Goal: Task Accomplishment & Management: Use online tool/utility

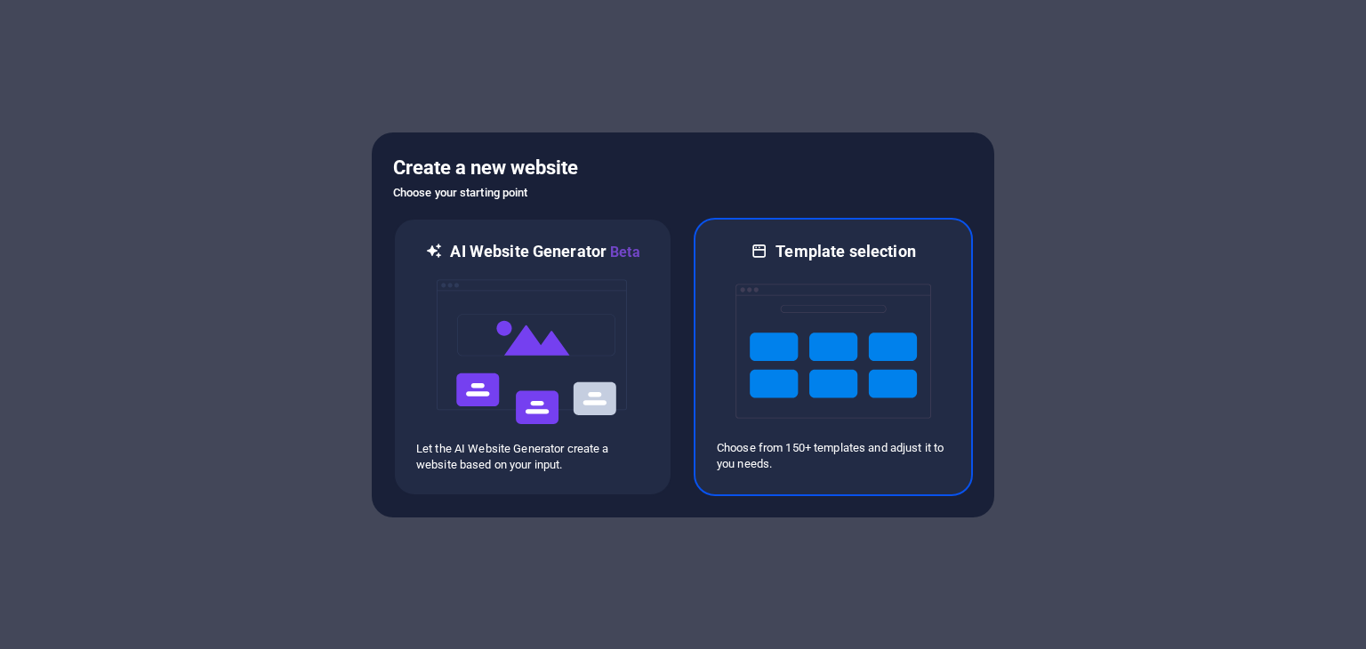
click at [794, 317] on img at bounding box center [833, 351] width 196 height 178
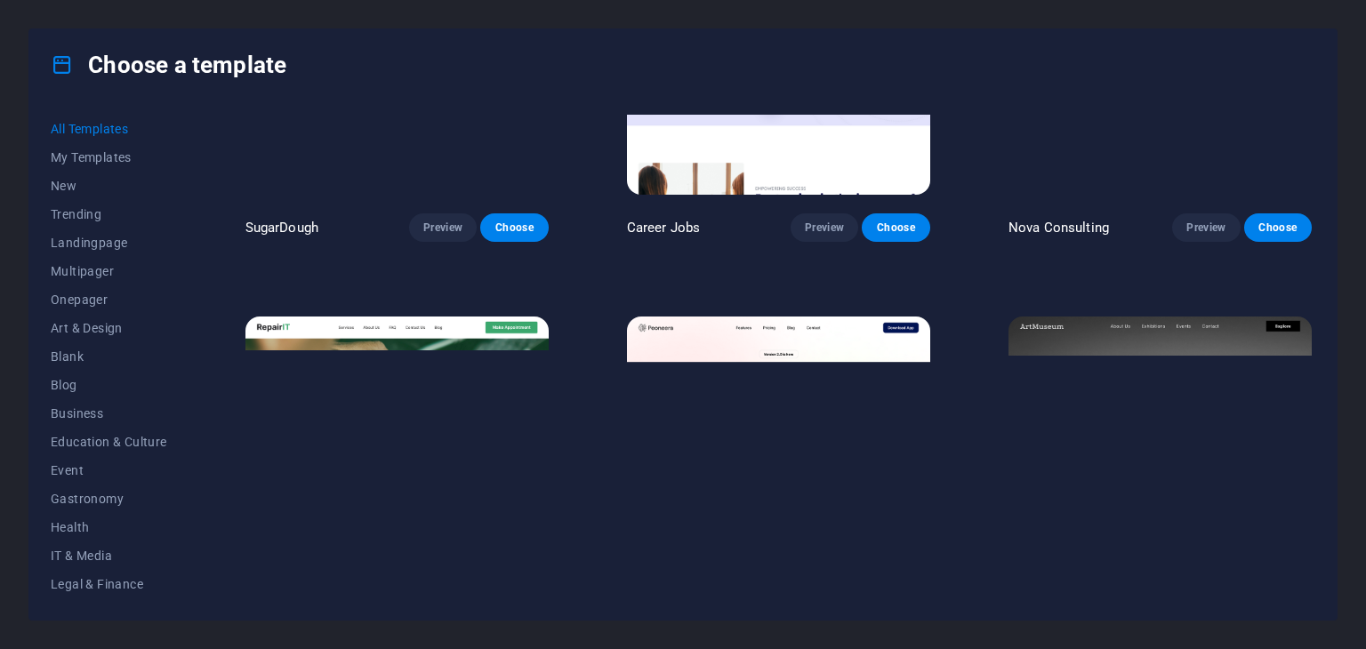
scroll to position [356, 0]
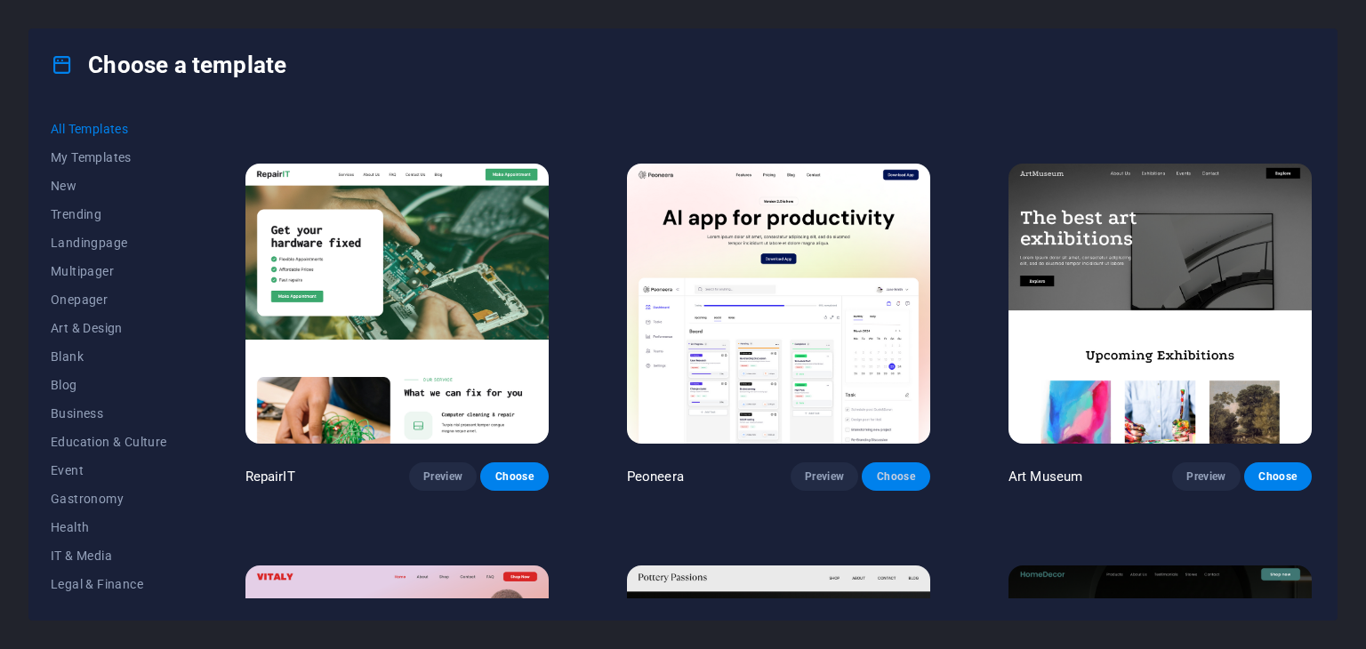
click at [916, 471] on button "Choose" at bounding box center [896, 476] width 68 height 28
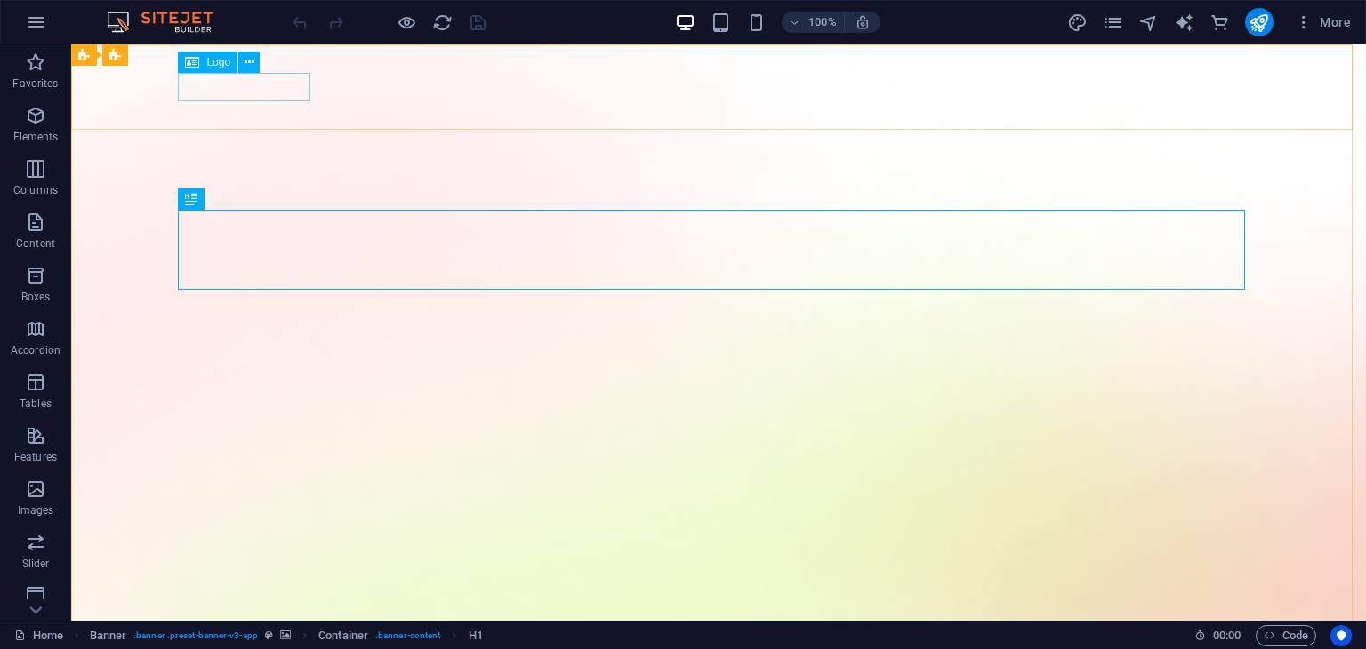
click at [226, 61] on span "Logo" at bounding box center [218, 62] width 24 height 11
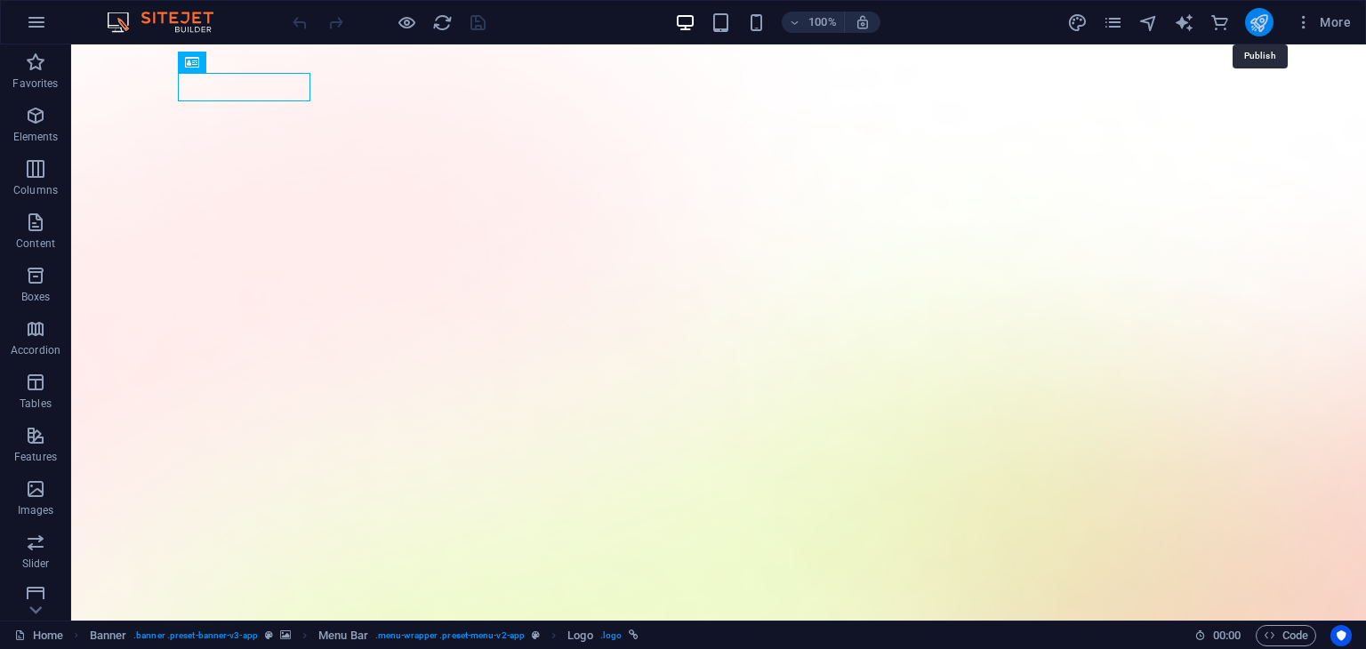
click at [1261, 12] on icon "publish" at bounding box center [1258, 22] width 20 height 20
